Goal: Find specific page/section: Find specific page/section

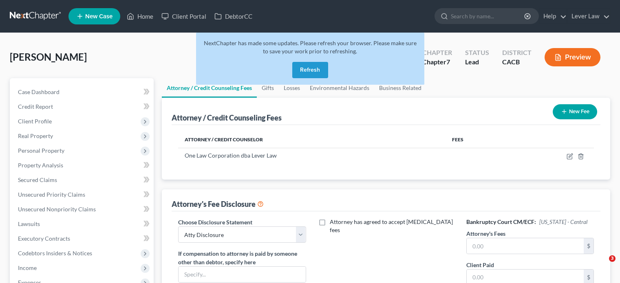
select select "0"
drag, startPoint x: 33, startPoint y: 16, endPoint x: 91, endPoint y: 13, distance: 58.4
click at [33, 16] on link at bounding box center [36, 16] width 52 height 15
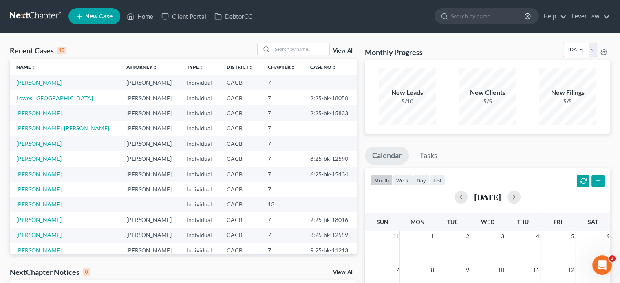
click at [38, 78] on td "[PERSON_NAME]" at bounding box center [65, 82] width 110 height 15
click at [39, 81] on link "[PERSON_NAME]" at bounding box center [38, 82] width 45 height 7
